Goal: Transaction & Acquisition: Purchase product/service

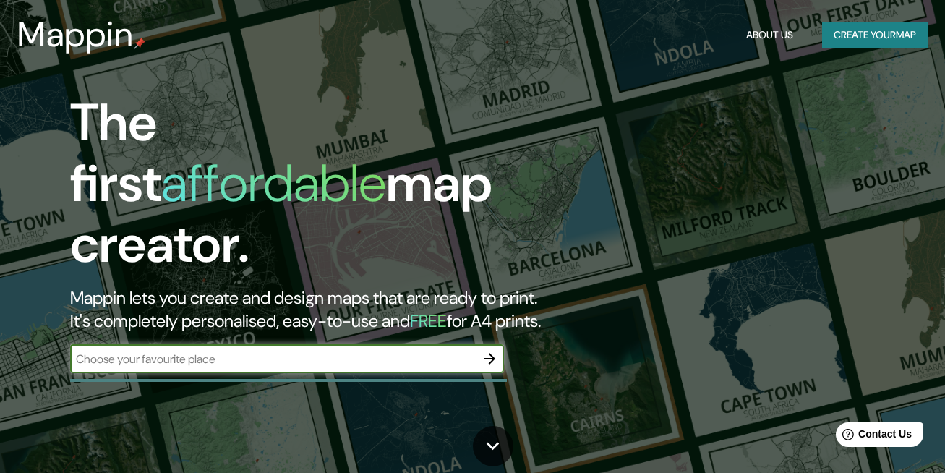
click at [231, 351] on input "text" at bounding box center [272, 359] width 405 height 17
type input "[GEOGRAPHIC_DATA]"
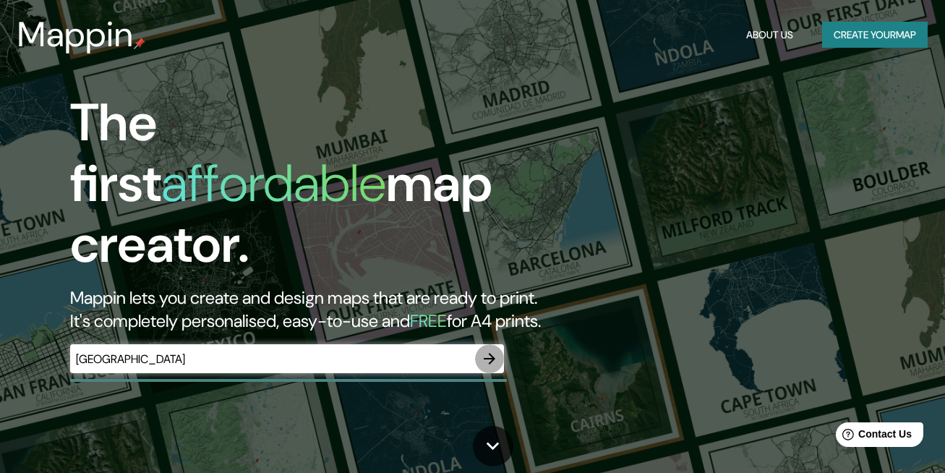
click at [496, 350] on icon "button" at bounding box center [489, 358] width 17 height 17
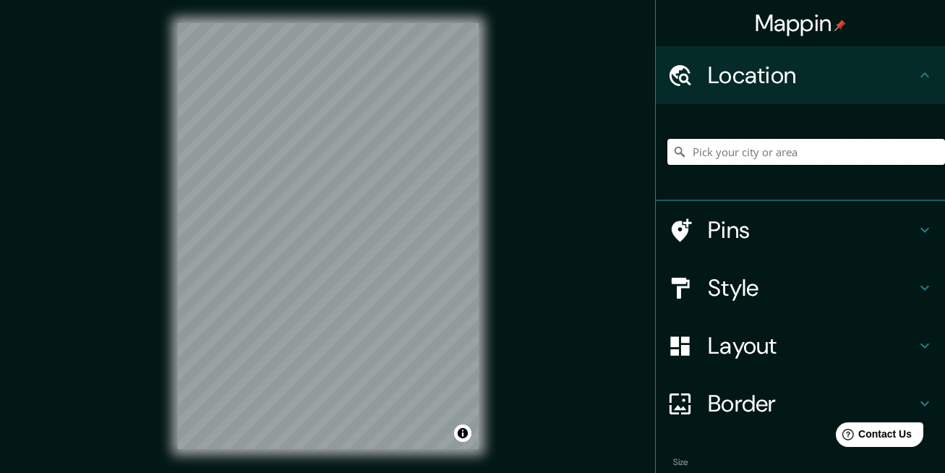
click at [789, 146] on input "Pick your city or area" at bounding box center [806, 152] width 278 height 26
click at [791, 90] on div "Location" at bounding box center [800, 75] width 289 height 58
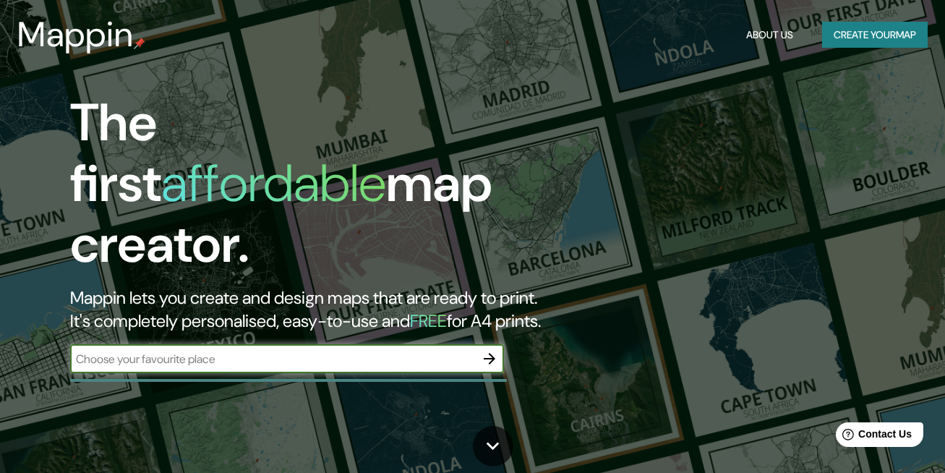
click at [358, 351] on input "text" at bounding box center [272, 359] width 405 height 17
type input "armenia quindio"
click at [494, 350] on icon "button" at bounding box center [489, 358] width 17 height 17
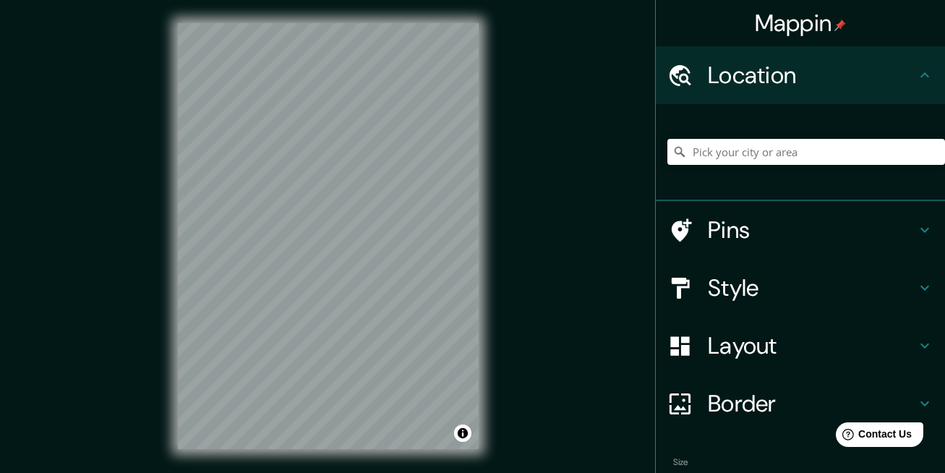
click at [809, 155] on input "Pick your city or area" at bounding box center [806, 152] width 278 height 26
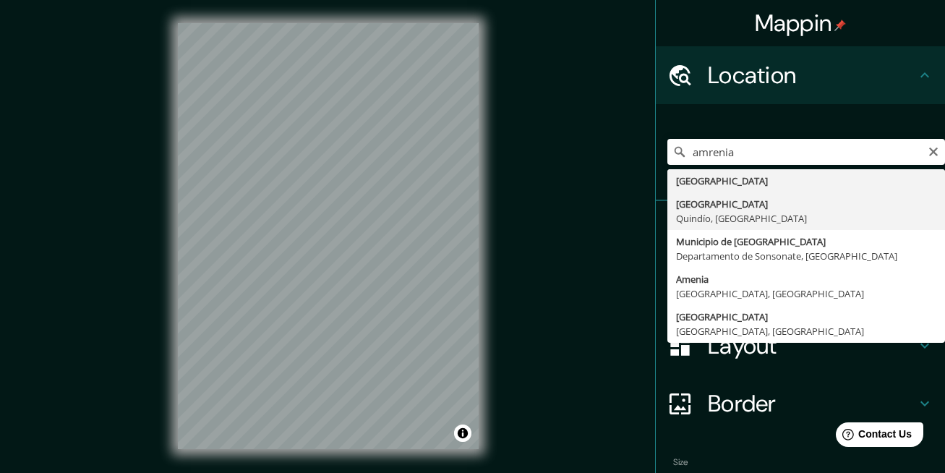
type input "[GEOGRAPHIC_DATA], [GEOGRAPHIC_DATA], [GEOGRAPHIC_DATA]"
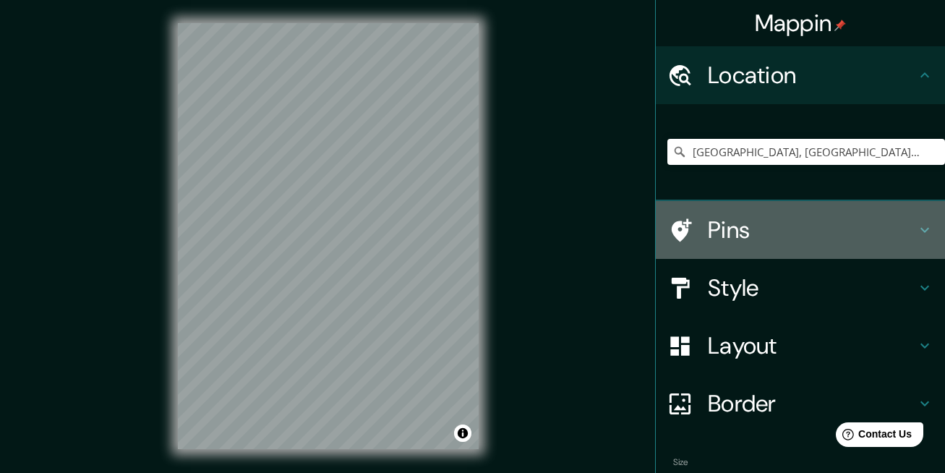
click at [734, 223] on h4 "Pins" at bounding box center [812, 229] width 208 height 29
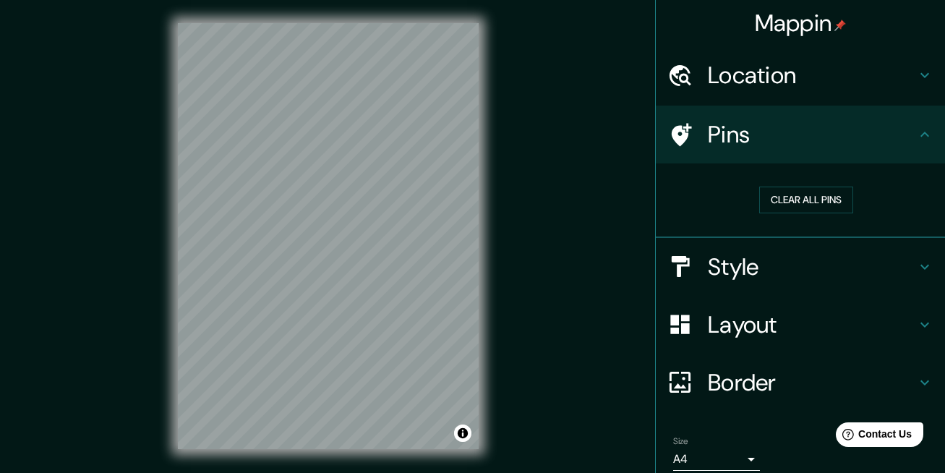
click at [778, 124] on h4 "Pins" at bounding box center [812, 134] width 208 height 29
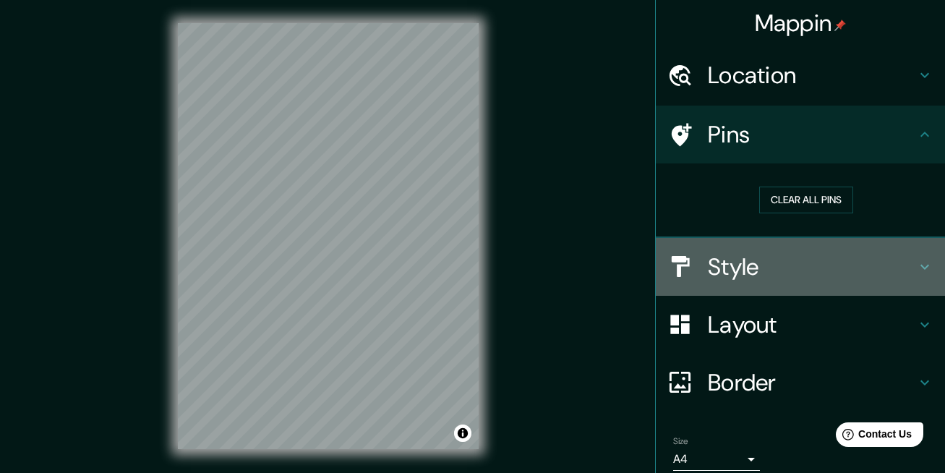
click at [766, 273] on h4 "Style" at bounding box center [812, 266] width 208 height 29
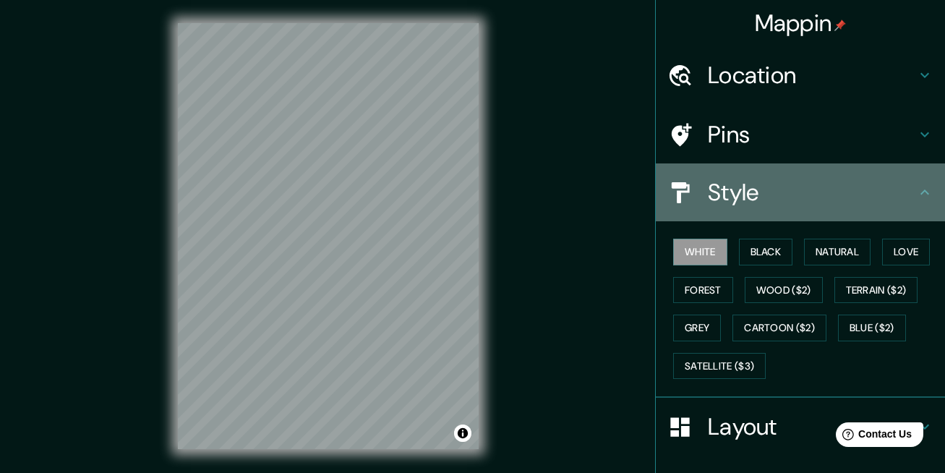
click at [789, 181] on h4 "Style" at bounding box center [812, 192] width 208 height 29
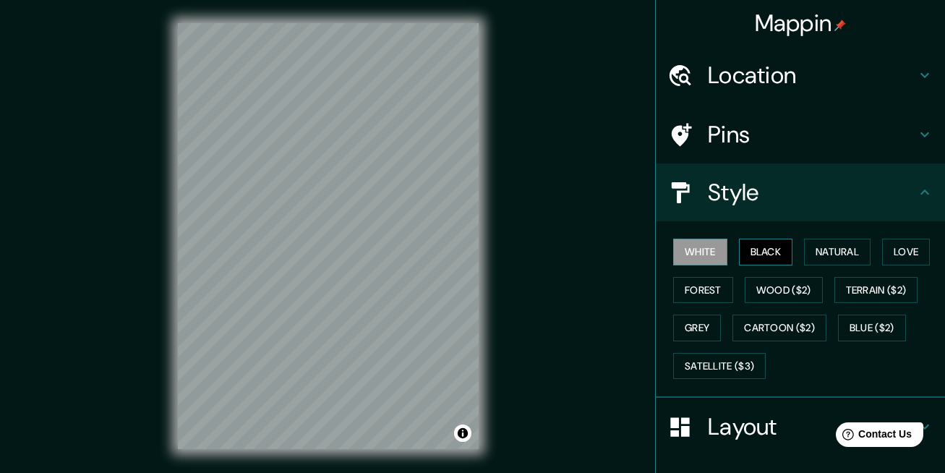
click at [739, 248] on button "Black" at bounding box center [766, 252] width 54 height 27
click at [704, 256] on button "White" at bounding box center [700, 252] width 54 height 27
click at [804, 254] on button "Natural" at bounding box center [837, 252] width 67 height 27
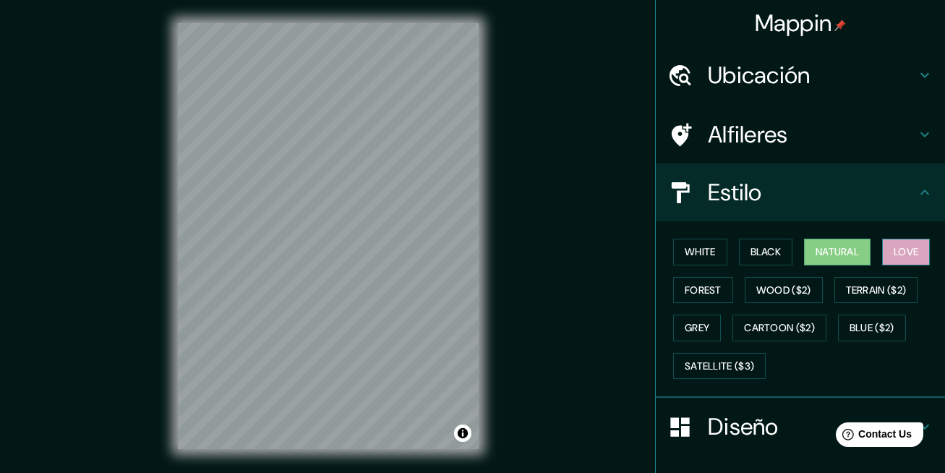
click at [888, 243] on button "Love" at bounding box center [906, 252] width 48 height 27
click at [710, 280] on button "Forest" at bounding box center [703, 290] width 60 height 27
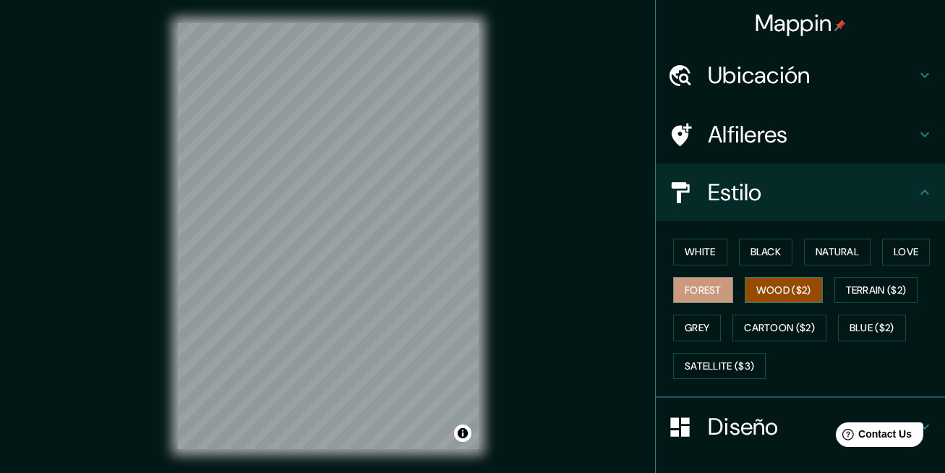
click at [765, 291] on button "Wood ($2)" at bounding box center [784, 290] width 78 height 27
click at [845, 294] on button "Terrain ($2)" at bounding box center [876, 290] width 84 height 27
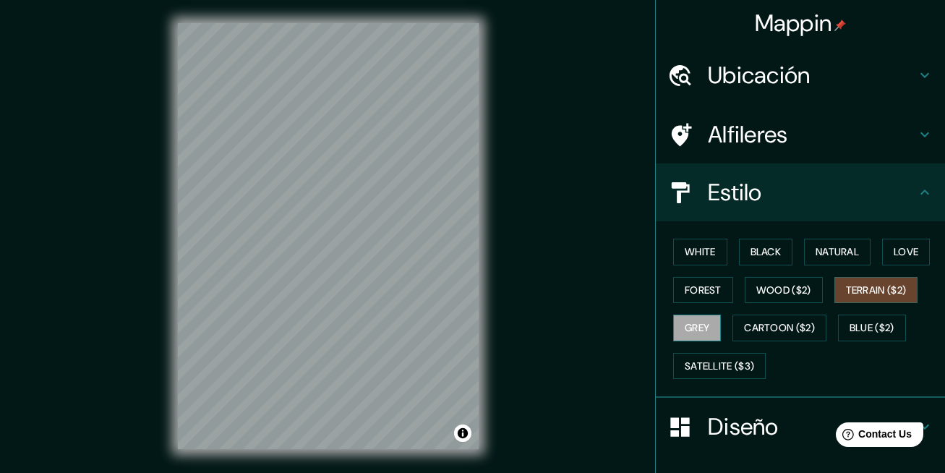
click at [698, 326] on button "Grey" at bounding box center [697, 327] width 48 height 27
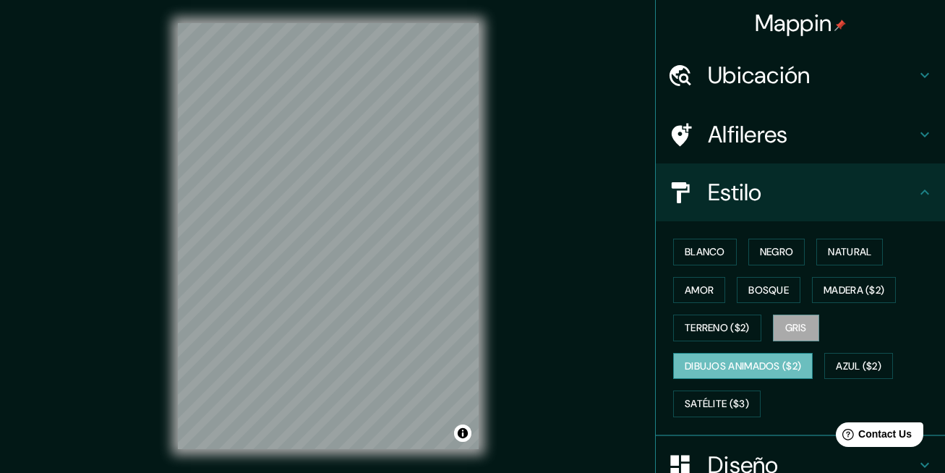
click at [750, 362] on button "Dibujos animados ($2)" at bounding box center [743, 366] width 140 height 27
click at [837, 366] on button "Azul ($2)" at bounding box center [858, 366] width 69 height 27
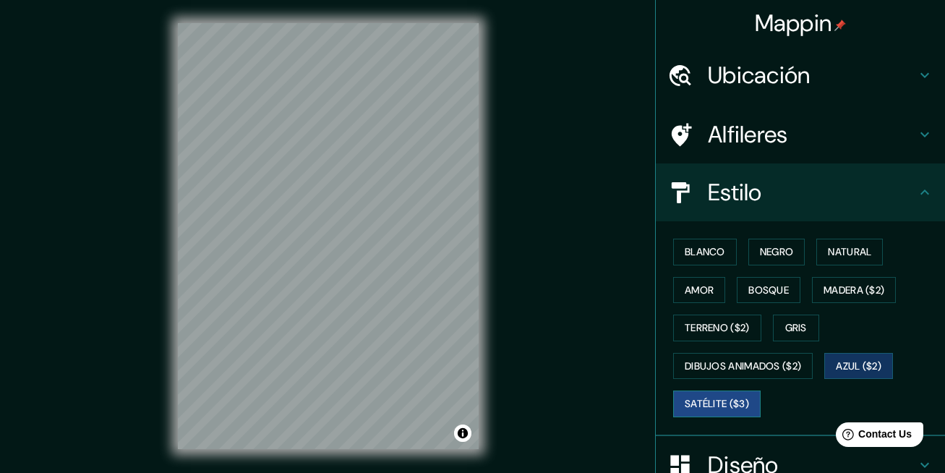
click at [705, 407] on button "Satélite ($3)" at bounding box center [716, 403] width 87 height 27
click at [700, 241] on button "Blanco" at bounding box center [705, 252] width 64 height 27
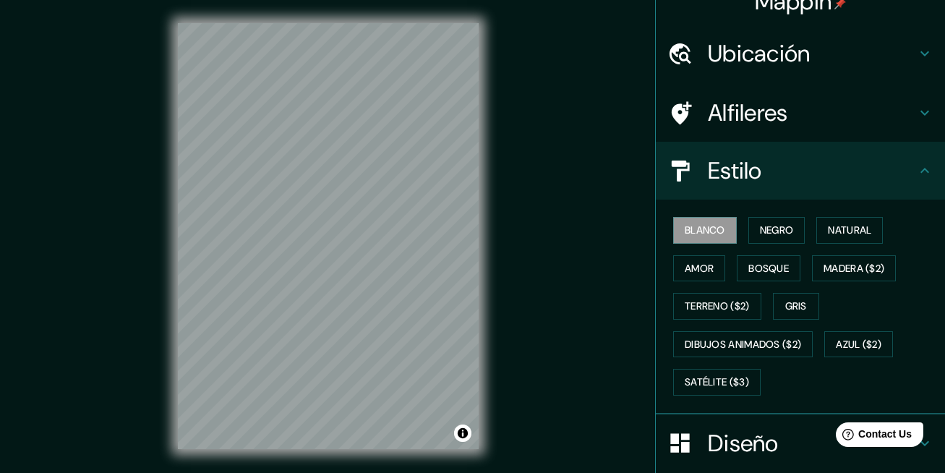
scroll to position [27, 0]
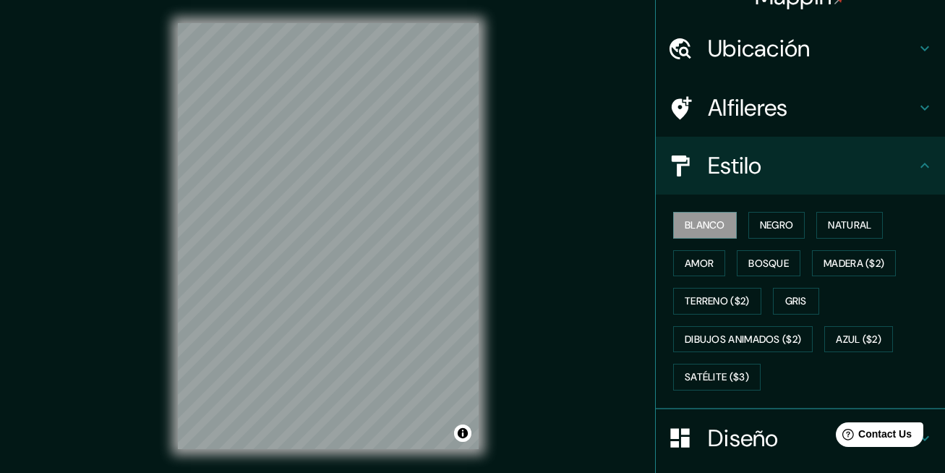
click at [904, 111] on h4 "Alfileres" at bounding box center [812, 107] width 208 height 29
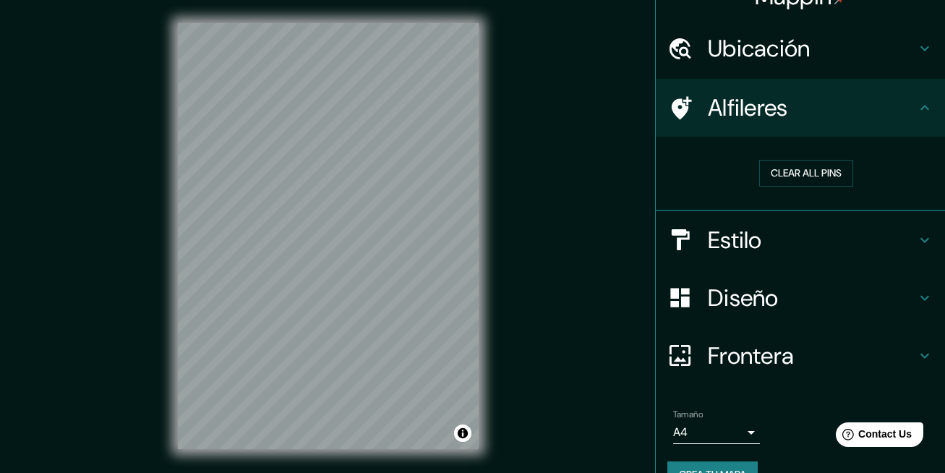
click at [904, 111] on h4 "Alfileres" at bounding box center [812, 107] width 208 height 29
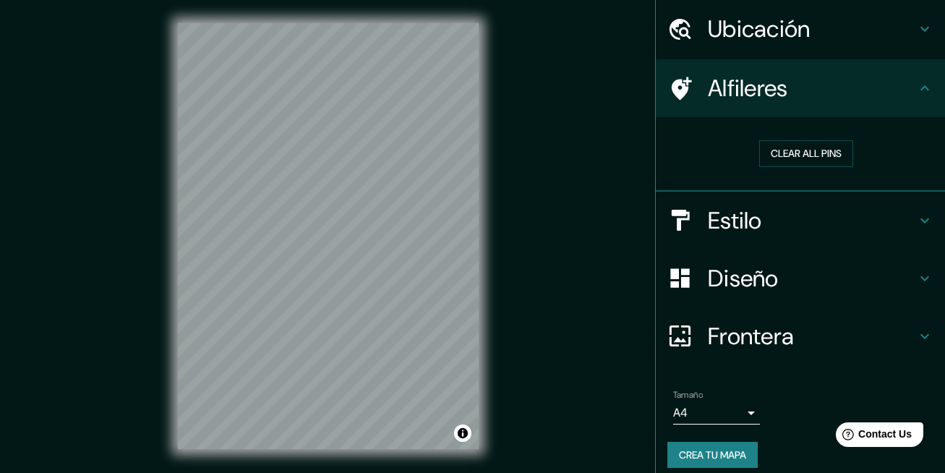
scroll to position [59, 0]
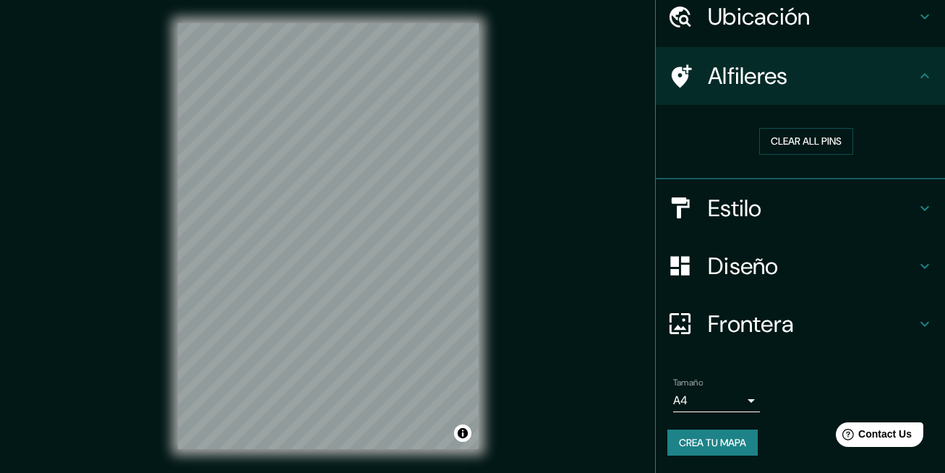
click at [839, 259] on h4 "Diseño" at bounding box center [812, 266] width 208 height 29
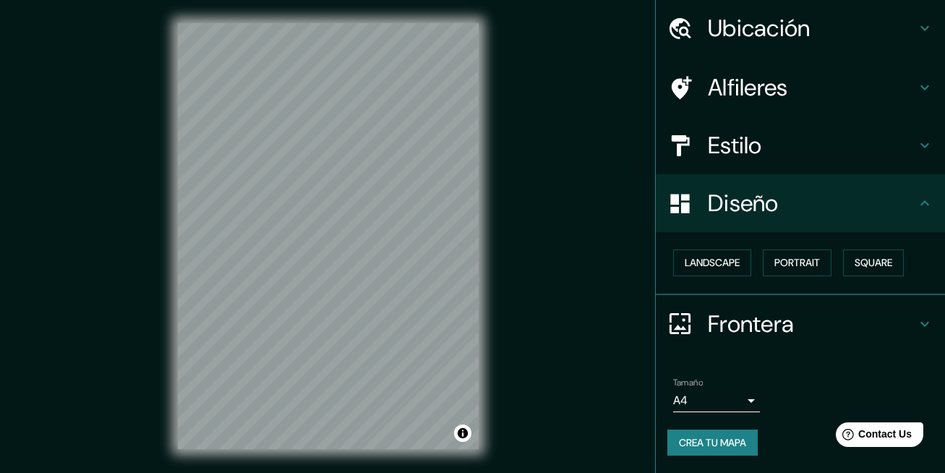
scroll to position [47, 0]
click at [721, 268] on button "Landscape" at bounding box center [712, 262] width 78 height 27
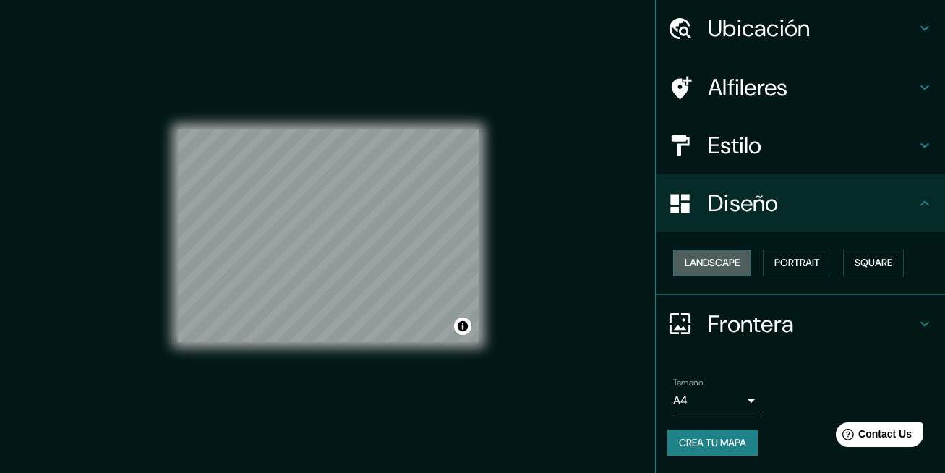
click at [719, 268] on button "Landscape" at bounding box center [712, 262] width 78 height 27
click at [776, 265] on button "Portrait" at bounding box center [797, 262] width 69 height 27
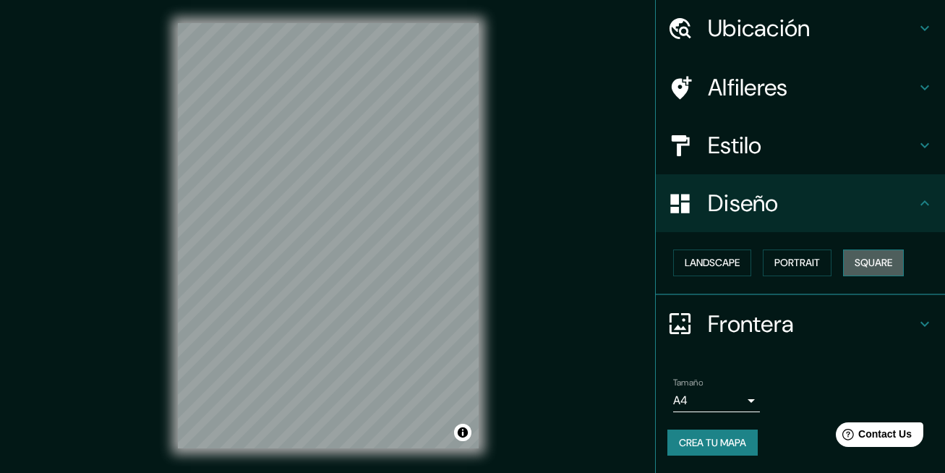
click at [848, 265] on button "Square" at bounding box center [873, 262] width 61 height 27
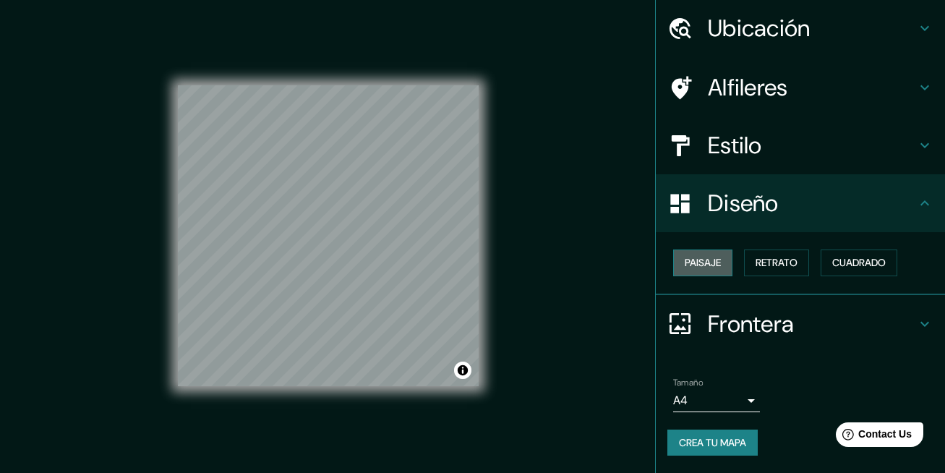
click at [691, 270] on button "Paisaje" at bounding box center [702, 262] width 59 height 27
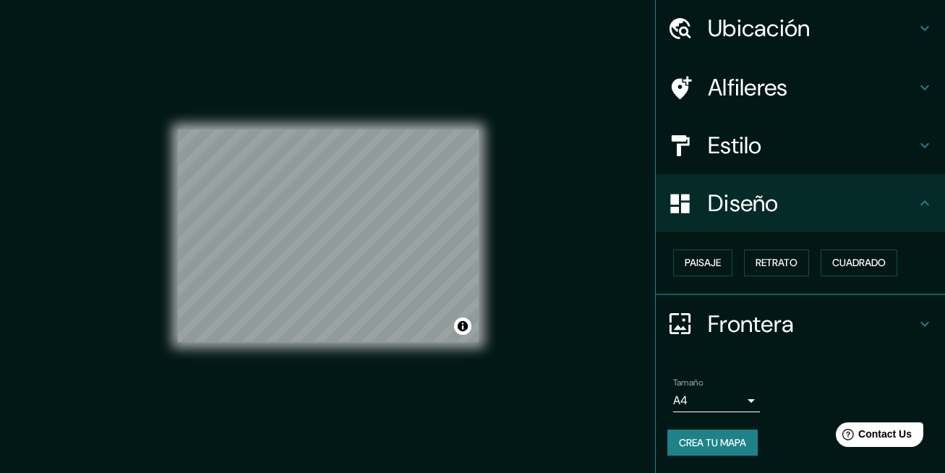
click at [767, 327] on h4 "Frontera" at bounding box center [812, 323] width 208 height 29
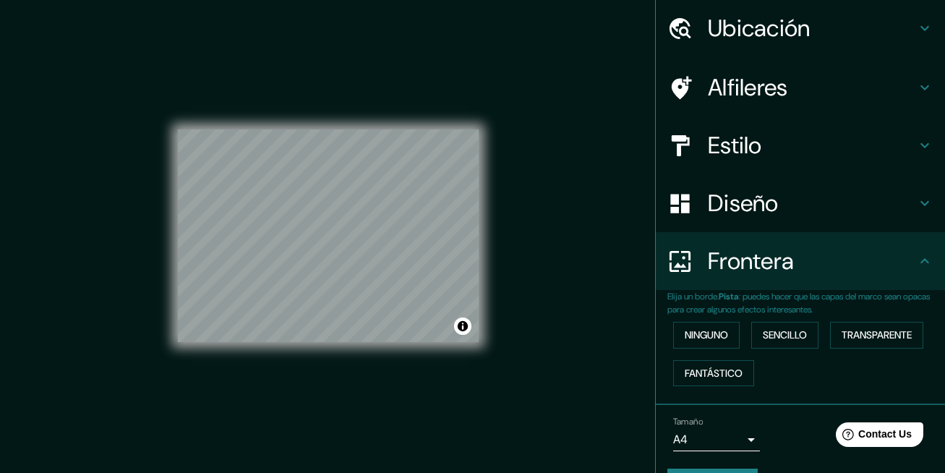
click at [783, 296] on p "Elija un borde. Pista : puedes hacer que las capas del marco sean opacas para c…" at bounding box center [806, 303] width 278 height 26
click at [686, 342] on button "Ninguno" at bounding box center [706, 335] width 67 height 27
click at [751, 337] on button "Sencillo" at bounding box center [784, 335] width 67 height 27
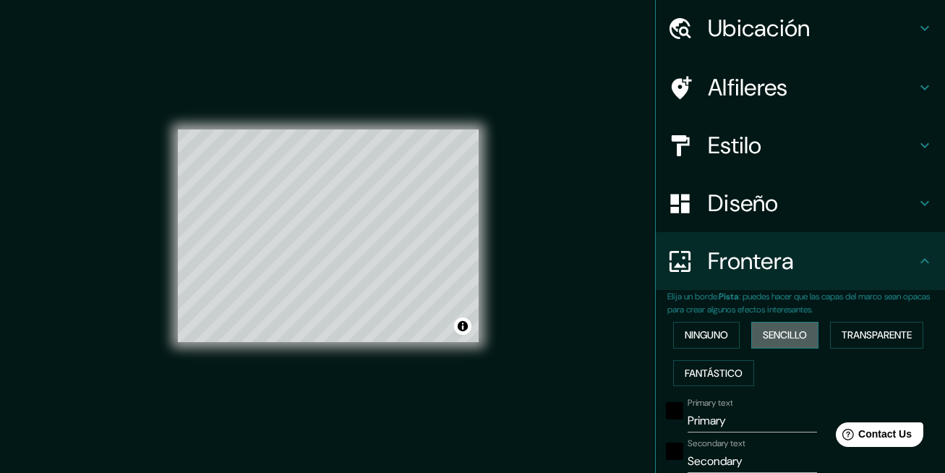
click at [751, 337] on button "Sencillo" at bounding box center [784, 335] width 67 height 27
type input "166"
type input "33"
click at [751, 337] on button "Sencillo" at bounding box center [784, 335] width 67 height 27
type input "166"
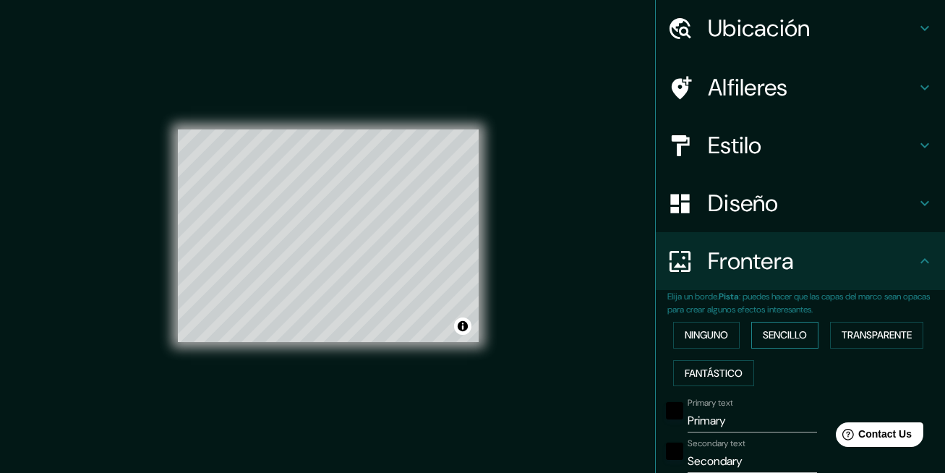
type input "33"
click at [751, 337] on button "Sencillo" at bounding box center [784, 335] width 67 height 27
type input "166"
type input "33"
click at [847, 332] on button "Transparente" at bounding box center [876, 335] width 93 height 27
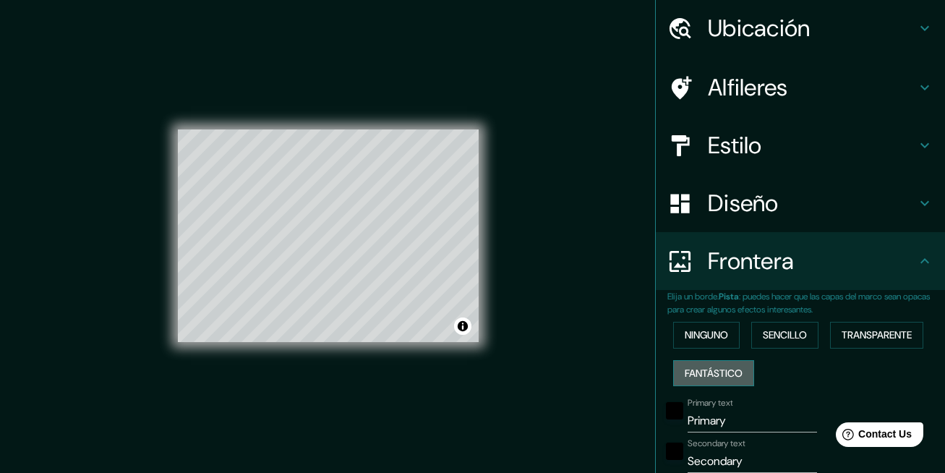
click at [732, 374] on button "Fantástico" at bounding box center [713, 373] width 81 height 27
click at [707, 327] on button "Ninguno" at bounding box center [706, 335] width 67 height 27
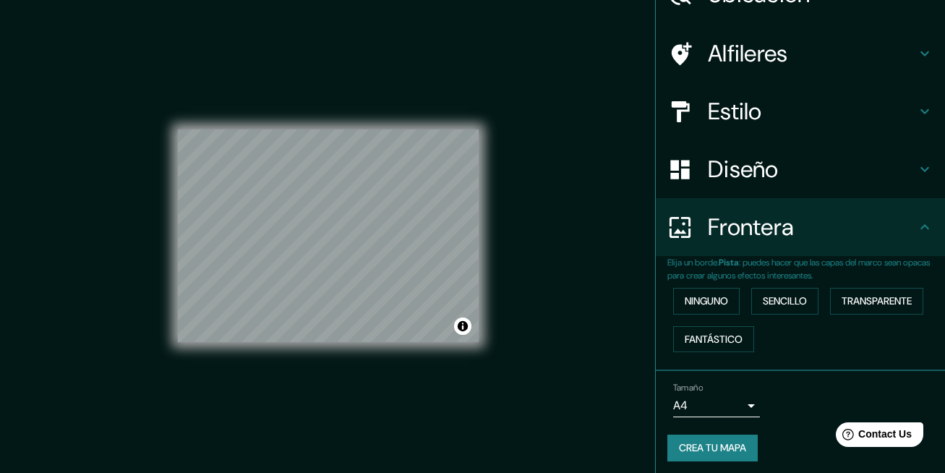
scroll to position [87, 0]
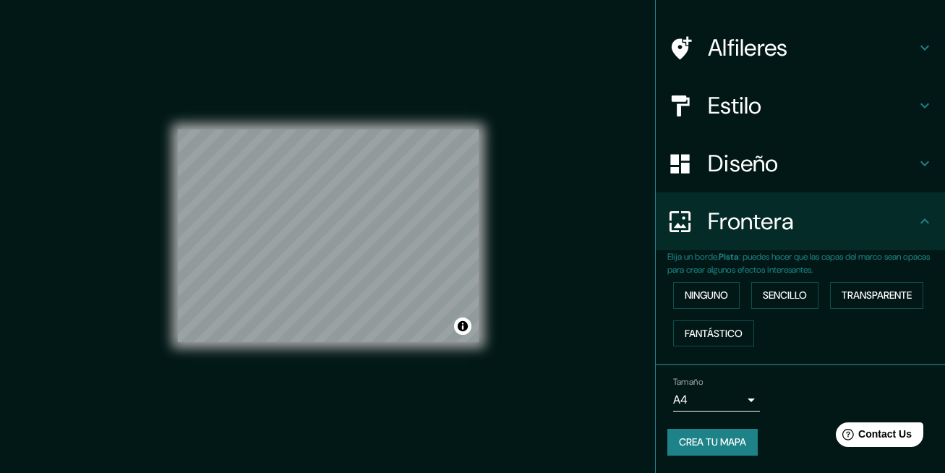
click at [753, 171] on h4 "Diseño" at bounding box center [812, 163] width 208 height 29
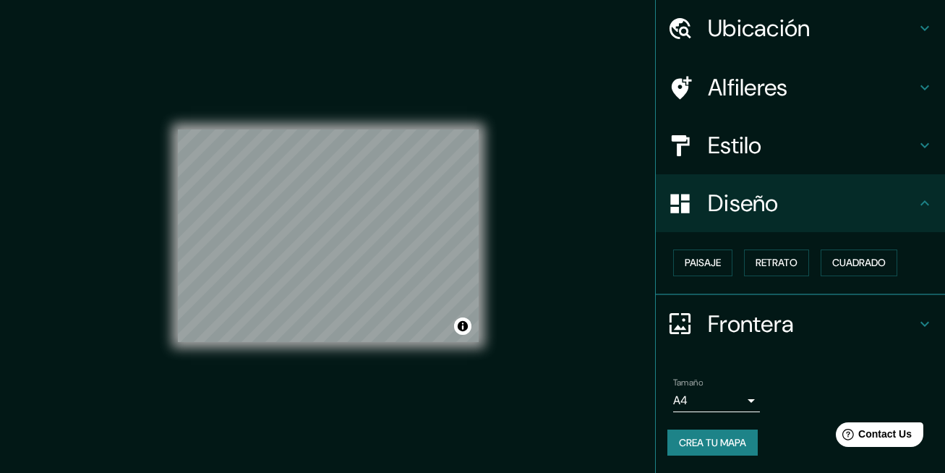
scroll to position [47, 0]
click at [713, 261] on button "Paisaje" at bounding box center [702, 262] width 59 height 27
click at [754, 265] on button "Retrato" at bounding box center [776, 262] width 65 height 27
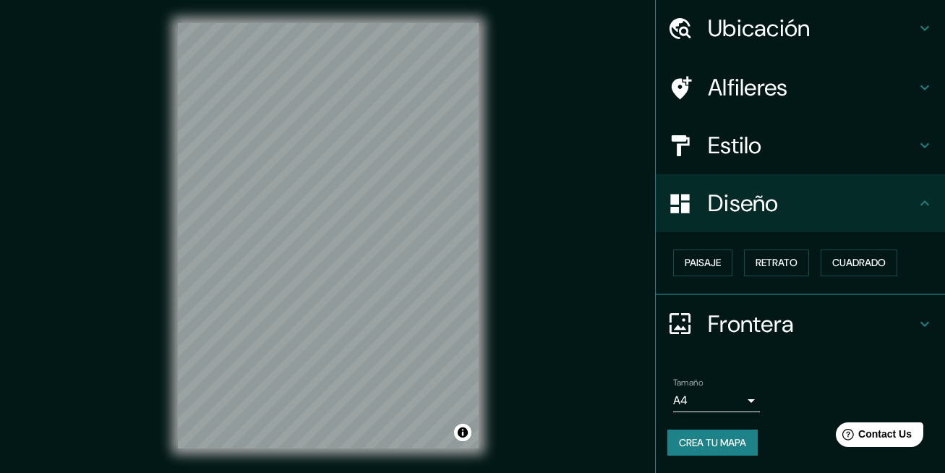
click at [742, 395] on body "Mappin Ubicación [GEOGRAPHIC_DATA], [GEOGRAPHIC_DATA], [GEOGRAPHIC_DATA] Alfile…" at bounding box center [472, 236] width 945 height 473
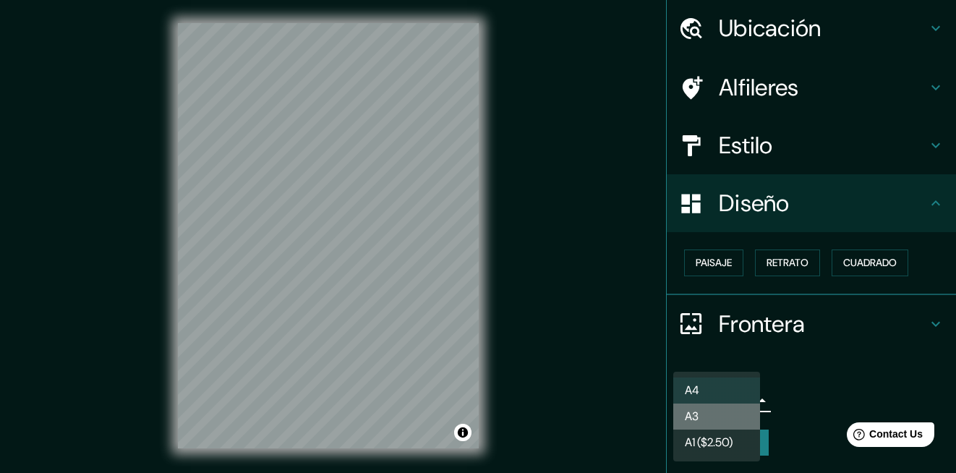
click at [727, 420] on li "A3" at bounding box center [716, 416] width 87 height 26
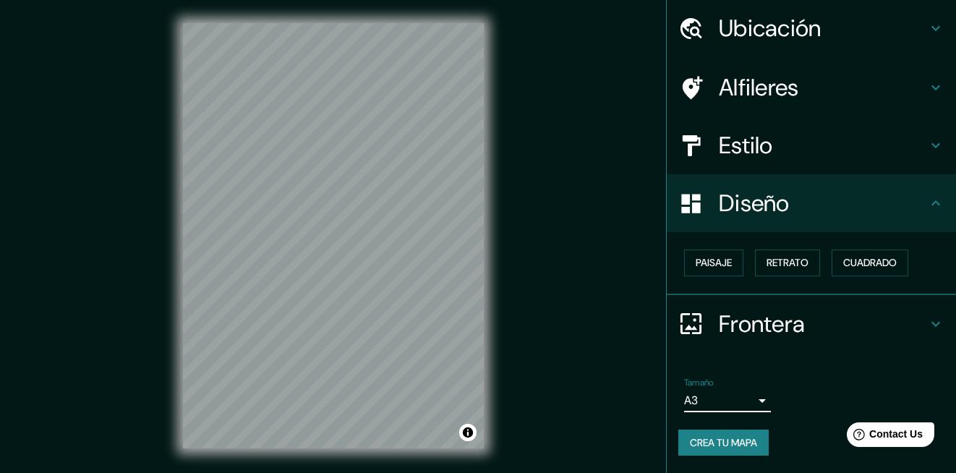
click at [726, 400] on body "Mappin Ubicación [GEOGRAPHIC_DATA], [GEOGRAPHIC_DATA], [GEOGRAPHIC_DATA] Alfile…" at bounding box center [478, 236] width 956 height 473
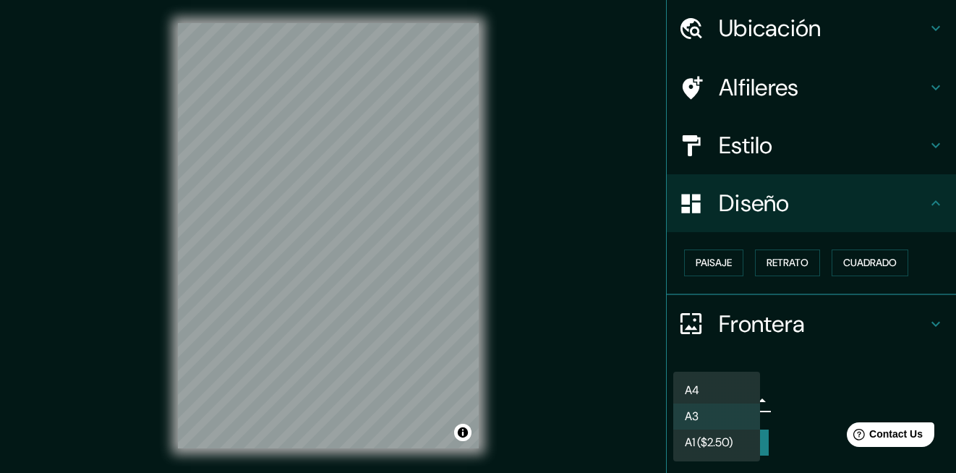
click at [734, 382] on li "A4" at bounding box center [716, 390] width 87 height 26
type input "single"
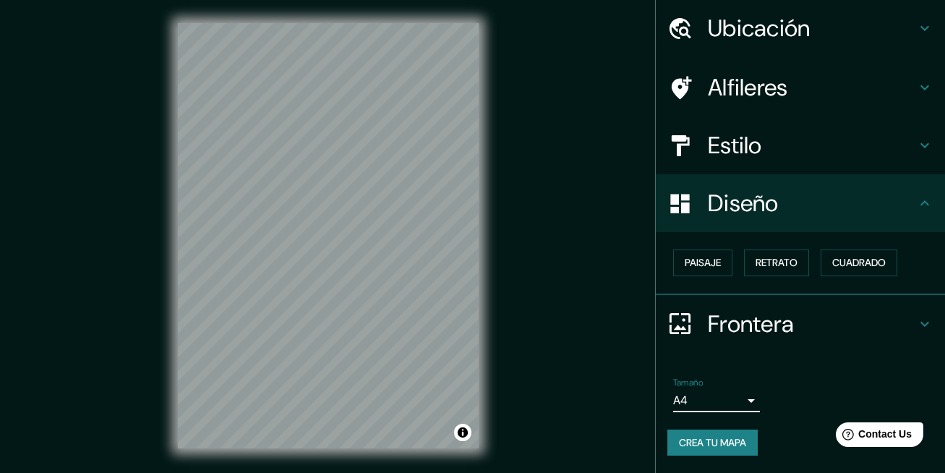
click at [723, 448] on button "Crea tu mapa" at bounding box center [712, 442] width 90 height 27
click at [687, 440] on button "Crea tu mapa" at bounding box center [712, 442] width 90 height 27
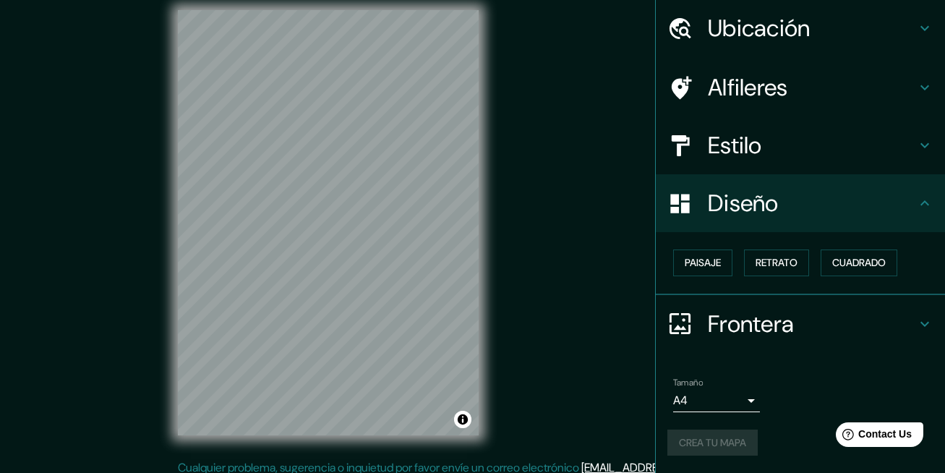
scroll to position [0, 0]
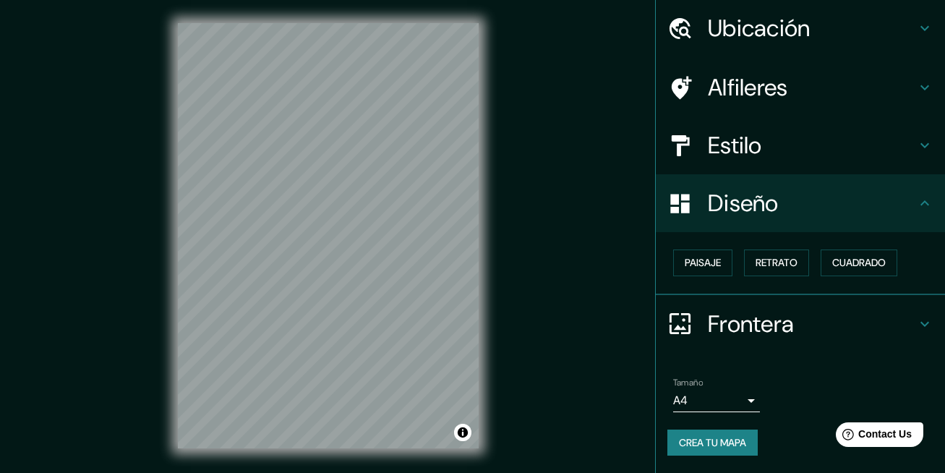
click at [811, 28] on h4 "Ubicación" at bounding box center [812, 28] width 208 height 29
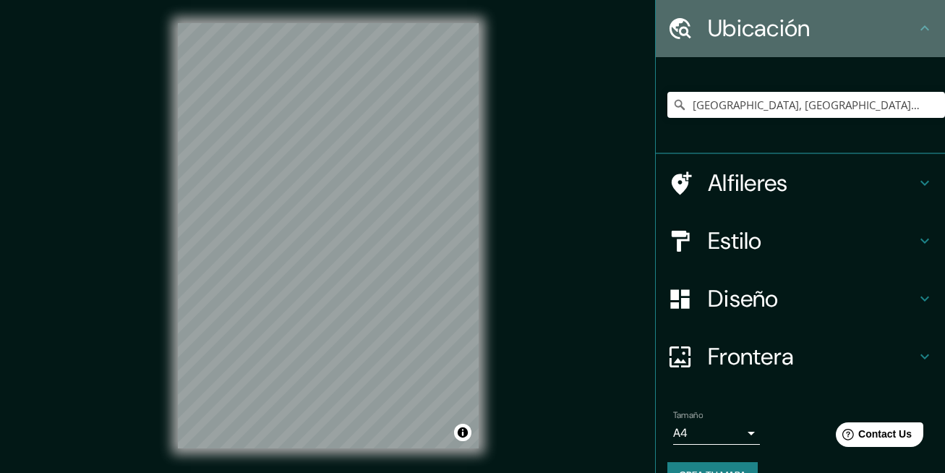
click at [811, 28] on h4 "Ubicación" at bounding box center [812, 28] width 208 height 29
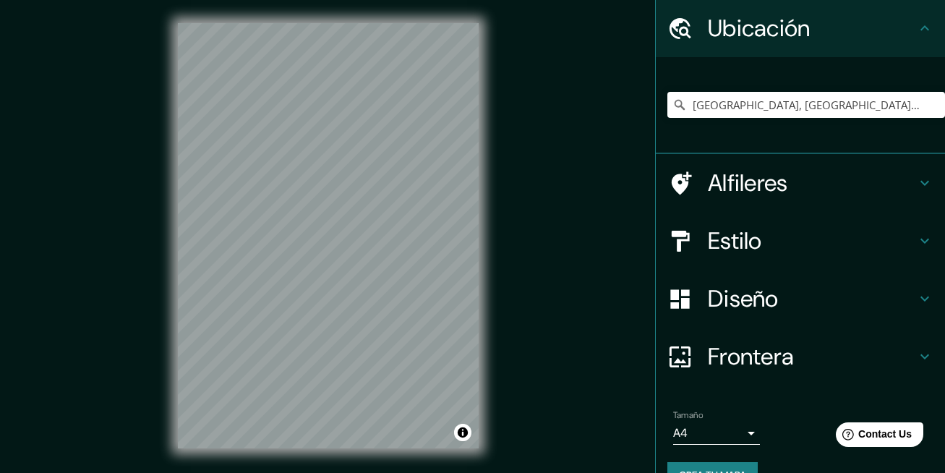
click at [919, 18] on div "Ubicación" at bounding box center [800, 28] width 289 height 58
click at [917, 24] on icon at bounding box center [924, 28] width 17 height 17
click at [811, 238] on h4 "Estilo" at bounding box center [812, 240] width 208 height 29
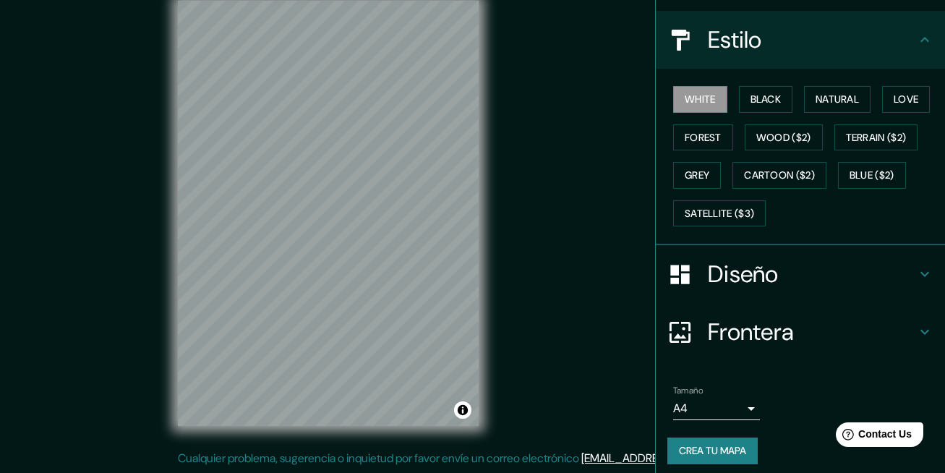
scroll to position [161, 0]
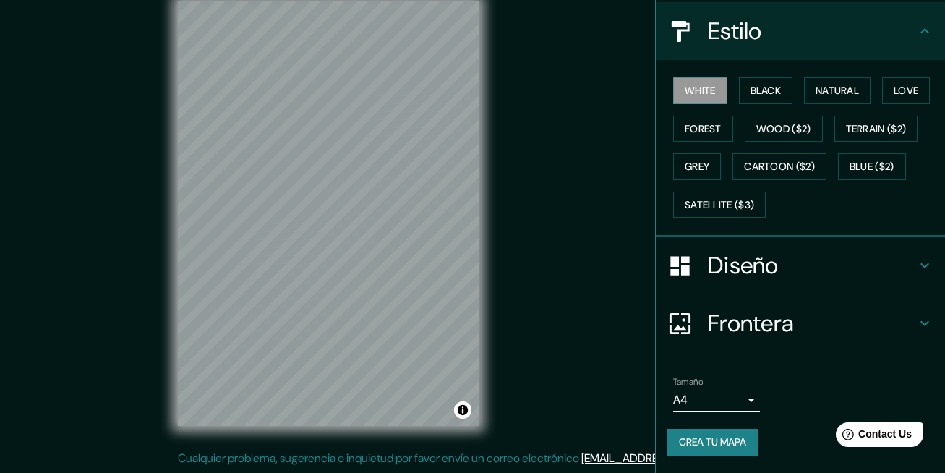
click at [698, 437] on button "Crea tu mapa" at bounding box center [712, 442] width 90 height 27
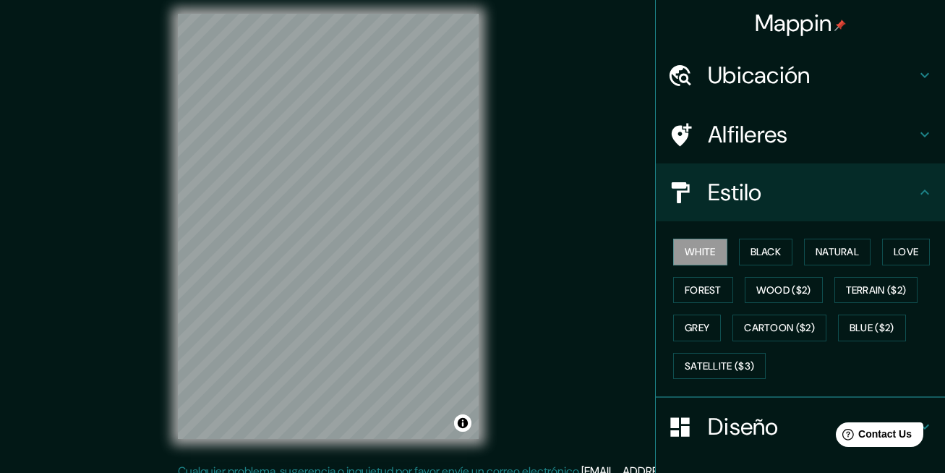
scroll to position [8, 0]
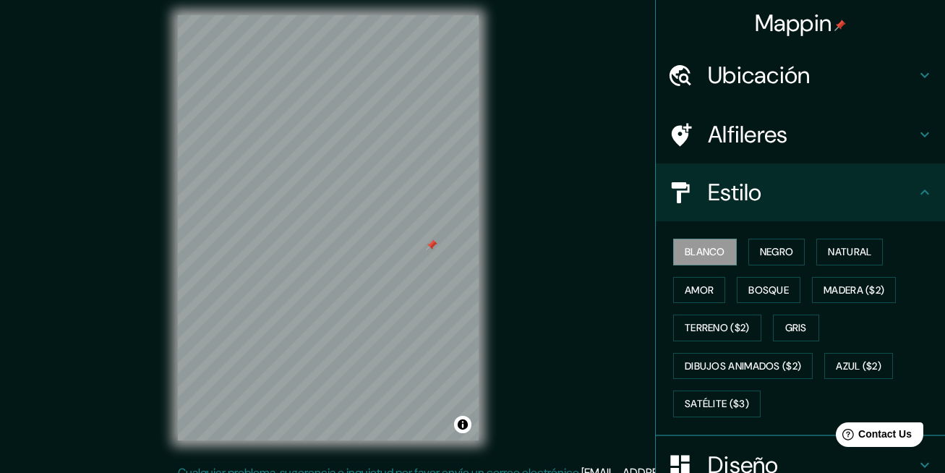
click at [673, 155] on div "Alfileres" at bounding box center [800, 135] width 289 height 58
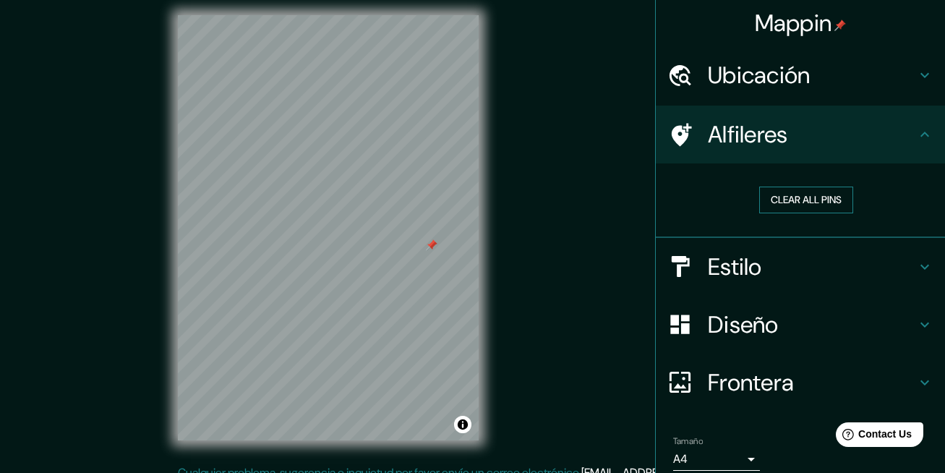
click at [792, 198] on button "Clear all pins" at bounding box center [806, 200] width 94 height 27
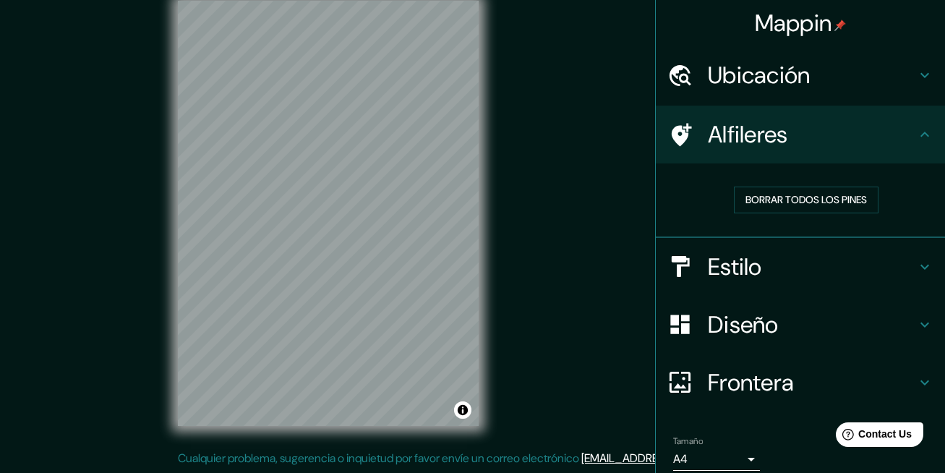
scroll to position [59, 0]
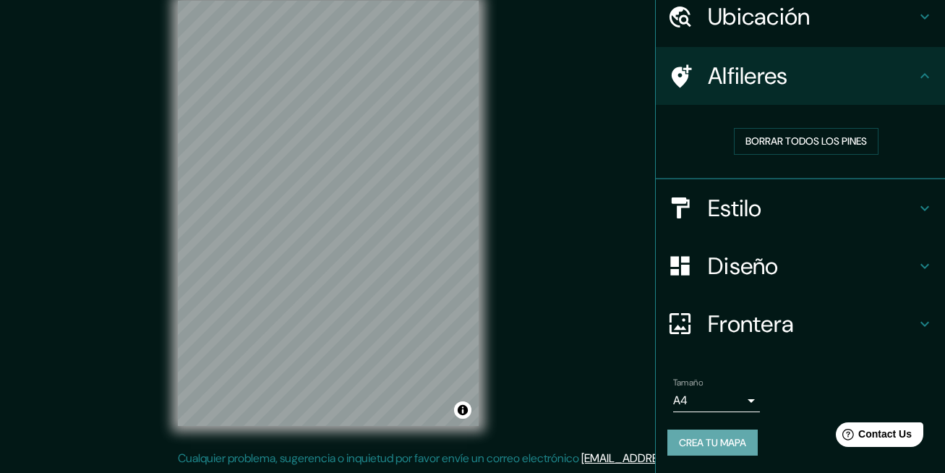
click at [697, 443] on button "Crea tu mapa" at bounding box center [712, 442] width 90 height 27
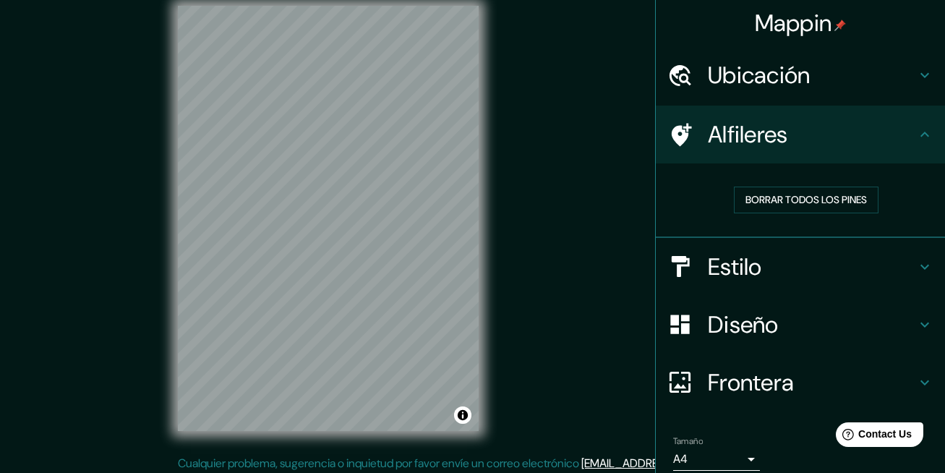
scroll to position [0, 0]
